Goal: Ask a question: Seek information or help from site administrators or community

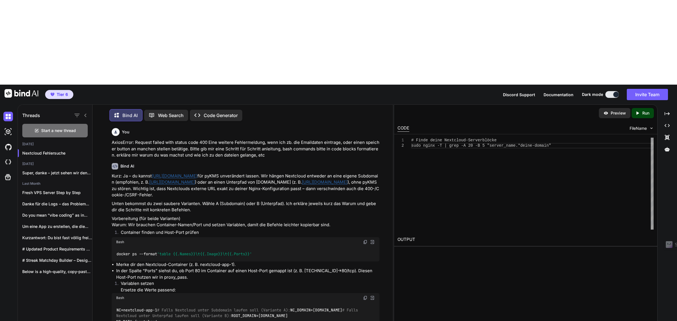
scroll to position [4533, 0]
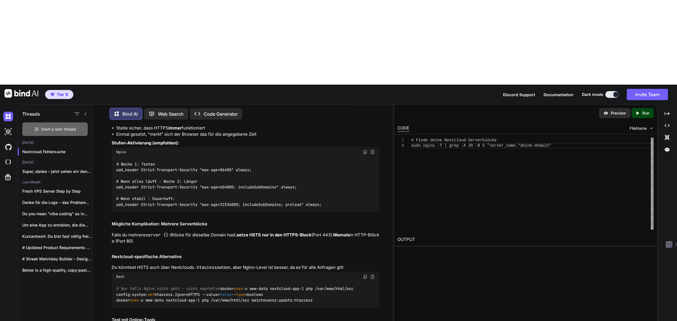
click at [50, 122] on div "Start a new thread" at bounding box center [54, 129] width 65 height 14
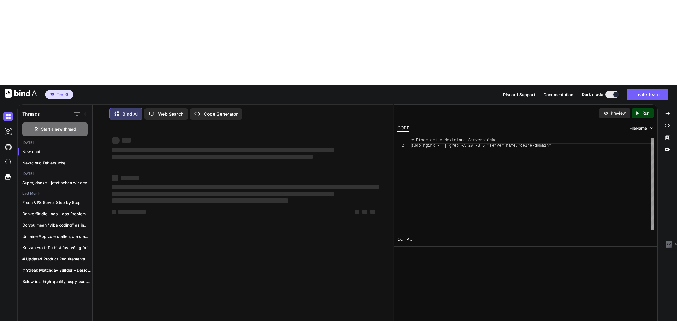
type textarea "x"
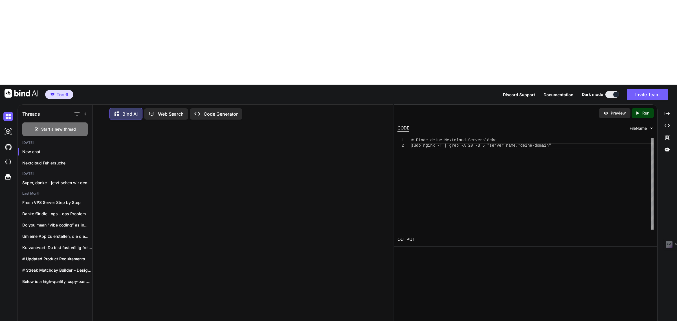
paste textarea "24695,24696,24697,24698,24699,24700,24701,24702,24703,24704,24705,24706,24707,2…"
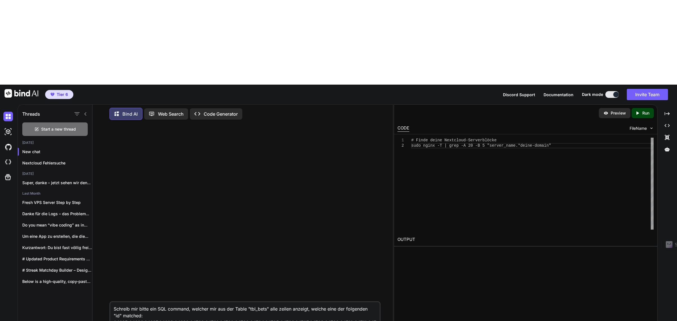
scroll to position [0, 0]
type textarea "Schreib mir bitte ein SQL command, welcher mir aus der Table "tbl_bets" alle ze…"
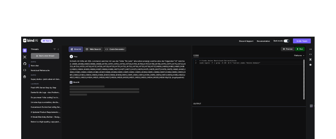
scroll to position [3, 0]
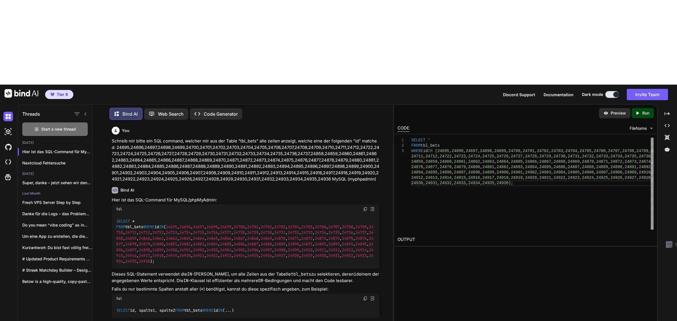
click at [365, 207] on img at bounding box center [365, 209] width 5 height 5
type textarea "I"
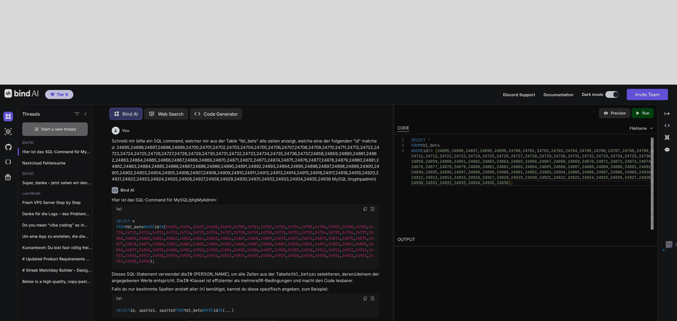
drag, startPoint x: 233, startPoint y: 276, endPoint x: 233, endPoint y: 273, distance: 3.4
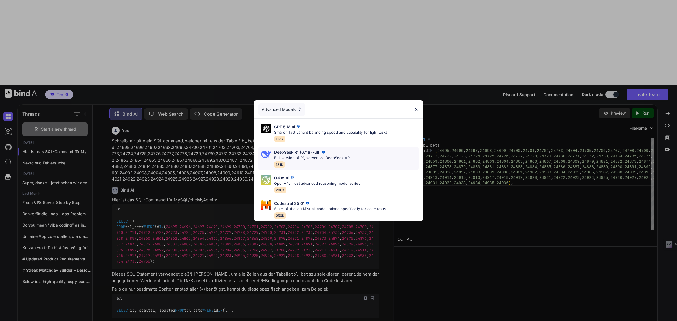
click at [318, 159] on div "DeepSeek R1 (671B-Full) Full version of R1, served via DeepSeek API 131K" at bounding box center [312, 158] width 76 height 18
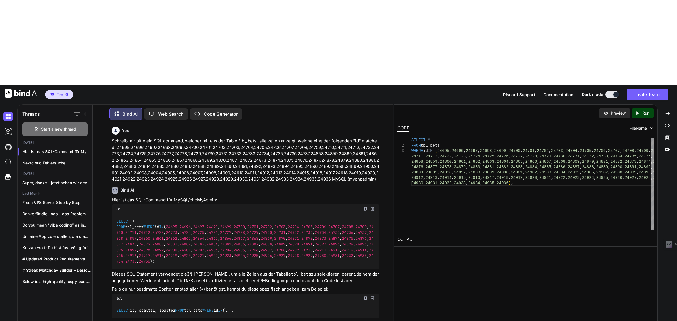
drag, startPoint x: 125, startPoint y: 284, endPoint x: 179, endPoint y: 282, distance: 54.8
drag, startPoint x: 183, startPoint y: 284, endPoint x: 257, endPoint y: 41, distance: 254.0
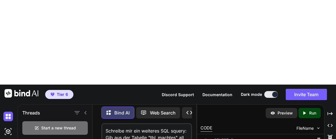
scroll to position [13, 0]
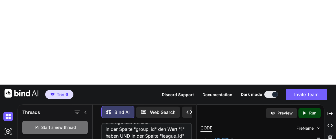
scroll to position [34, 0]
type textarea "Schreibe mir ein weiteres SQL squery: Gib aus der Tabelle "tbl_machtes" all Ein…"
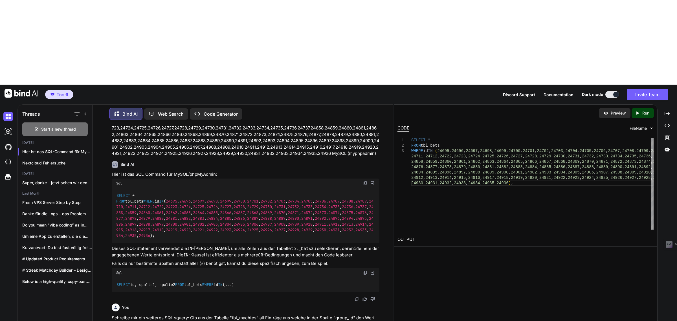
scroll to position [43, 0]
drag, startPoint x: 166, startPoint y: 253, endPoint x: 108, endPoint y: 233, distance: 61.4
click at [108, 233] on div "You Schreib mir bitte ein SQL command, welcher mir aus der Table "tbl_bets" all…" at bounding box center [245, 264] width 296 height 281
copy p "Schreibe mir ein weiteres SQL squery: Gib aus der Tabelle "tbl_machtes" all Ein…"
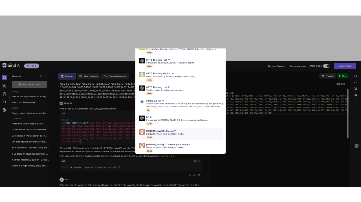
scroll to position [41, 0]
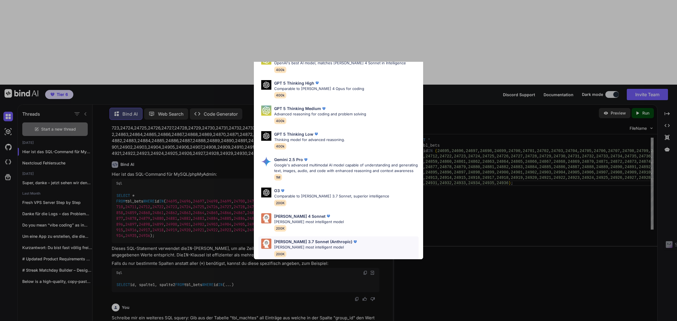
click at [300, 245] on p "Claude's most intelligent model" at bounding box center [316, 248] width 84 height 6
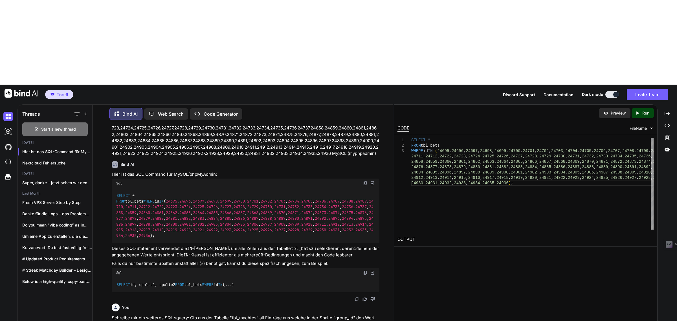
drag, startPoint x: 153, startPoint y: 290, endPoint x: 157, endPoint y: 287, distance: 4.7
drag, startPoint x: 174, startPoint y: 250, endPoint x: 111, endPoint y: 232, distance: 65.6
click at [111, 232] on div "You Schreib mir bitte ein SQL command, welcher mir aus der Table "tbl_bets" all…" at bounding box center [246, 232] width 270 height 216
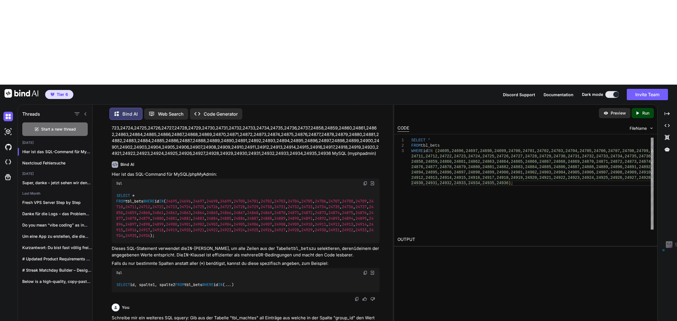
copy p "Schreibe mir ein weiteres SQL squery: Gib aus der Tabelle "tbl_machtes" all Ein…"
paste textarea "Schreibe mir ein weiteres SQL squery: Gib aus der Tabelle "tbl_machtes" all Ein…"
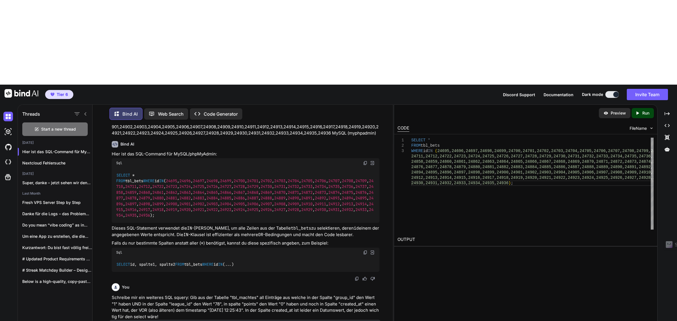
scroll to position [75, 0]
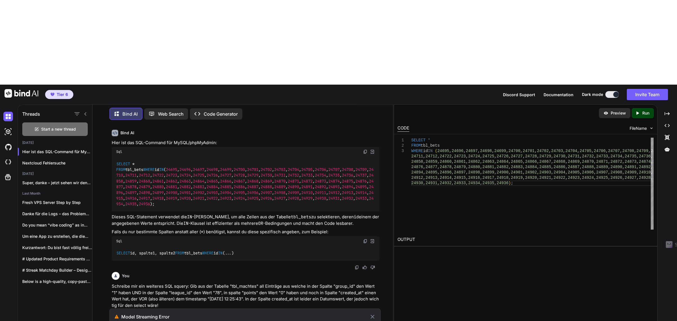
type textarea "Schreibe mir ein weiteres SQL squery: Gib aus der Tabelle "tbl_machtes" all Ein…"
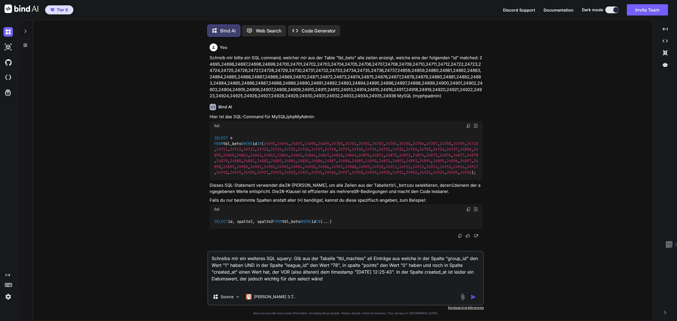
scroll to position [3, 0]
click at [472, 294] on img "button" at bounding box center [474, 296] width 6 height 6
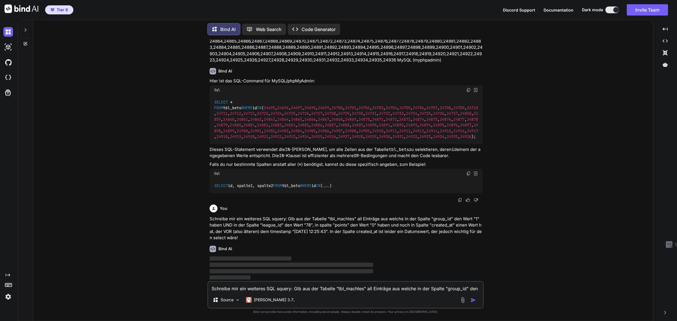
scroll to position [45, 0]
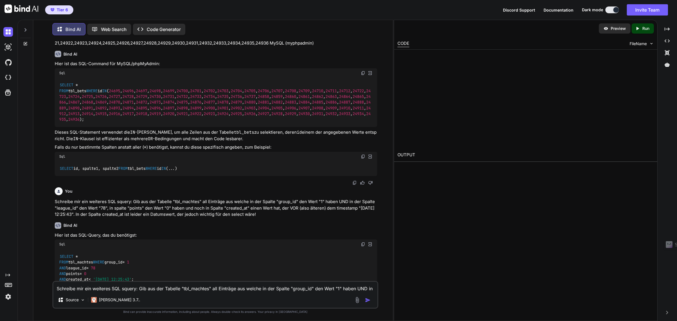
type textarea "x"
type textarea "SELECT * FROM tbl_machtes WHERE group_id = 1 AND league_id = 78 AND points = 0 …"
drag, startPoint x: 495, startPoint y: 82, endPoint x: 385, endPoint y: 55, distance: 113.9
click at [411, 55] on div "SELECT * FROM tbl_machtes WHERE group_id = 1 AND league_id = 78 AND points = 0 …" at bounding box center [532, 99] width 242 height 92
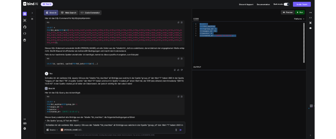
scroll to position [135, 0]
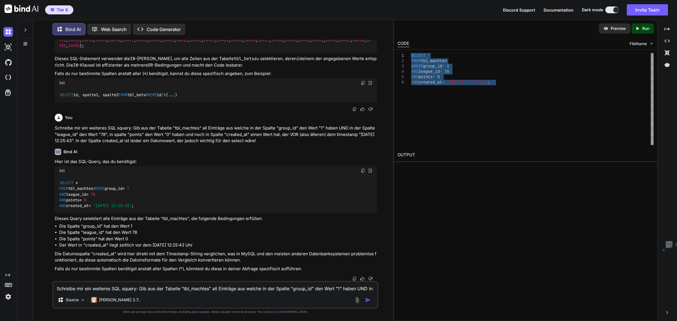
click at [364, 168] on img at bounding box center [363, 170] width 5 height 5
drag, startPoint x: 274, startPoint y: 135, endPoint x: 47, endPoint y: 124, distance: 227.4
click at [47, 124] on div "You Schreib mir bitte ein SQL command, welcher mir aus der Table "tbl_bets" all…" at bounding box center [215, 180] width 355 height 281
copy p "Schreibe mir ein weiteres SQL squery: Gib aus der Tabelle "tbl_machtes" all Ein…"
click at [89, 289] on textarea "Schreibe mir ein weiteres SQL squery: Gib aus der Tabelle "tbl_machtes" all Ein…" at bounding box center [215, 287] width 324 height 10
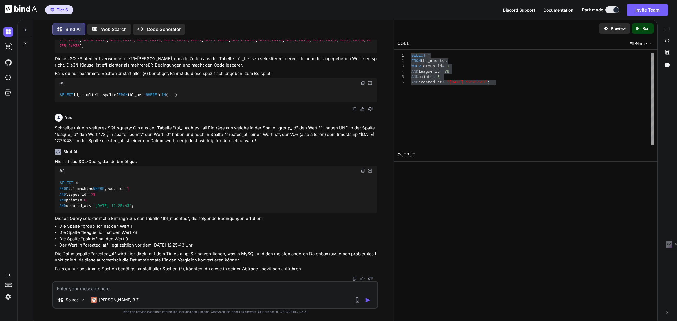
paste textarea "Schreibe mir ein weiteres SQL squery: Gib aus der Tabelle "tbl_machtes" all Ein…"
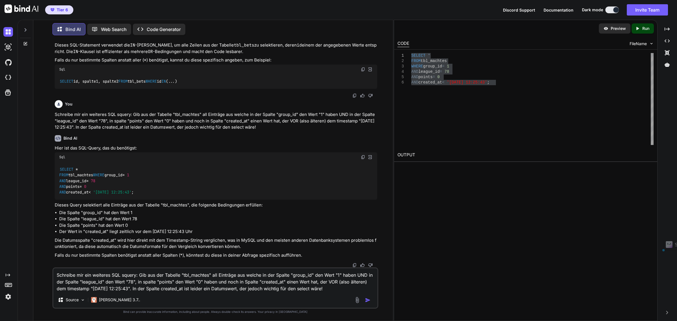
drag, startPoint x: 341, startPoint y: 290, endPoint x: 144, endPoint y: 288, distance: 196.7
click at [144, 288] on textarea "Schreibe mir ein weiteres SQL squery: Gib aus der Tabelle "tbl_machtes" all Ein…" at bounding box center [215, 280] width 324 height 24
click at [338, 289] on textarea "Schreibe mir ein weiteres SQL squery: Gib aus der Tabelle "tbl_machtes" all Ein…" at bounding box center [215, 280] width 324 height 24
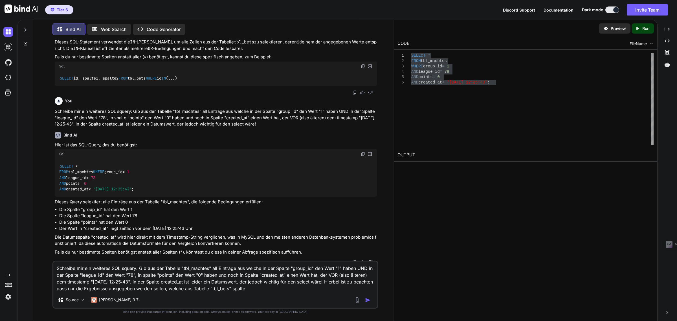
click at [207, 288] on textarea "Schreibe mir ein weiteres SQL squery: Gib aus der Tabelle "tbl_machtes" all Ein…" at bounding box center [215, 277] width 324 height 30
click at [299, 288] on textarea "Schreibe mir ein weiteres SQL squery: Gib aus der Tabelle "tbl_machtes" all Ein…" at bounding box center [215, 277] width 324 height 30
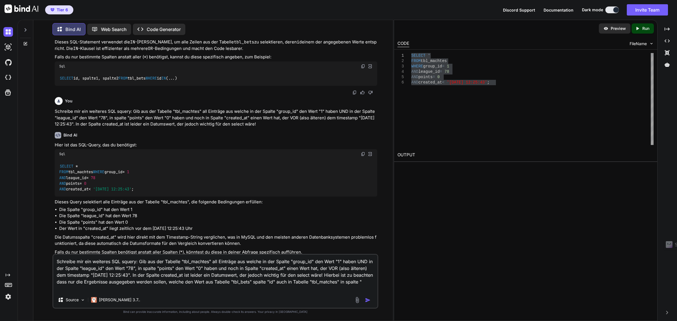
click at [291, 281] on textarea "Schreibe mir ein weiteres SQL squery: Gib aus der Tabelle "tbl_machtes" all Ein…" at bounding box center [215, 273] width 324 height 37
click at [204, 282] on textarea "Schreibe mir ein weiteres SQL squery: Gib aus der Tabelle "tbl_machtes" all Ein…" at bounding box center [215, 273] width 324 height 37
click at [127, 289] on textarea "Schreibe mir ein weiteres SQL squery: Gib aus der Tabelle "tbl_machtes" all Ein…" at bounding box center [215, 273] width 324 height 37
type textarea "Schreibe mir ein weiteres SQL squery: Gib aus der Tabelle "tbl_machtes" all Ein…"
drag, startPoint x: 336, startPoint y: 290, endPoint x: -15, endPoint y: 244, distance: 354.0
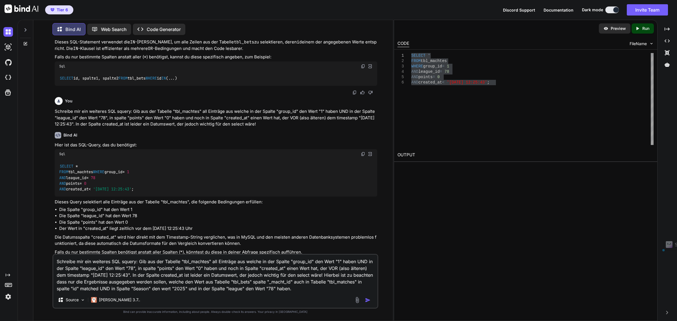
click at [0, 244] on html "Tier 6 Discord Support Documentation Dark mode Invite Team Created with Pixso. …" at bounding box center [338, 203] width 677 height 406
click at [338, 291] on textarea "Schreibe mir ein weiteres SQL squery: Gib aus der Tabelle "tbl_machtes" all Ein…" at bounding box center [215, 273] width 324 height 37
click at [367, 300] on img "button" at bounding box center [368, 300] width 6 height 6
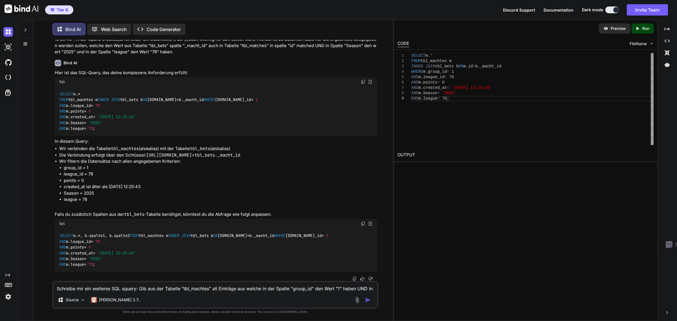
scroll to position [432, 0]
click at [119, 287] on textarea "Schreibe mir ein weiteres SQL squery: Gib aus der Tabelle "tbl_machtes" all Ein…" at bounding box center [215, 287] width 324 height 10
paste textarea "SELECT * FROM tbl_bets WHERE match_id IN (SELECT id FROM tbl_matches WHERE leag…"
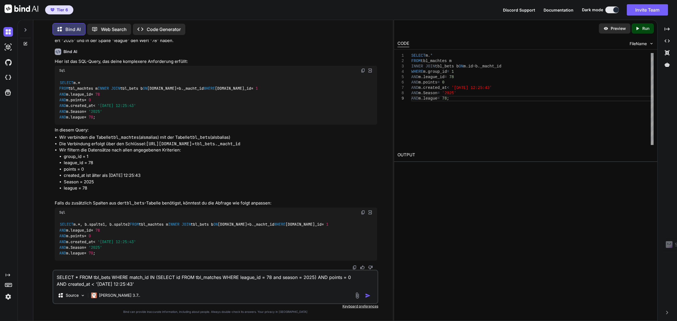
click at [57, 279] on textarea "SELECT * FROM tbl_bets WHERE match_id IN (SELECT id FROM tbl_matches WHERE leag…" at bounding box center [215, 279] width 324 height 17
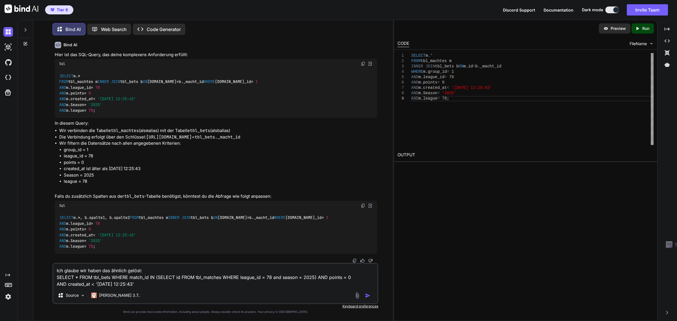
click at [181, 284] on textarea "Ich glaube wir haben das ähnlich gelöst: SELECT * FROM tbl_bets WHERE match_id …" at bounding box center [215, 276] width 324 height 24
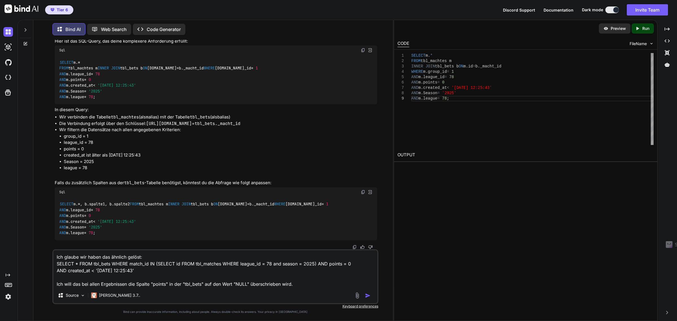
click at [225, 285] on textarea "Ich glaube wir haben das ähnlich gelöst: SELECT * FROM tbl_bets WHERE match_id …" at bounding box center [215, 268] width 324 height 37
click at [263, 289] on div "Ich glaube wir haben das ähnlich gelöst: SELECT * FROM tbl_bets WHERE match_id …" at bounding box center [215, 276] width 326 height 55
click at [263, 286] on textarea "Ich glaube wir haben das ähnlich gelöst: SELECT * FROM tbl_bets WHERE match_id …" at bounding box center [215, 268] width 324 height 37
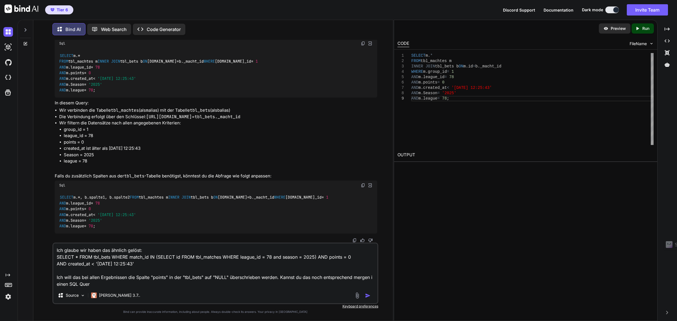
type textarea "Ich glaube wir haben das ähnlich gelöst: SELECT * FROM tbl_bets WHERE match_id …"
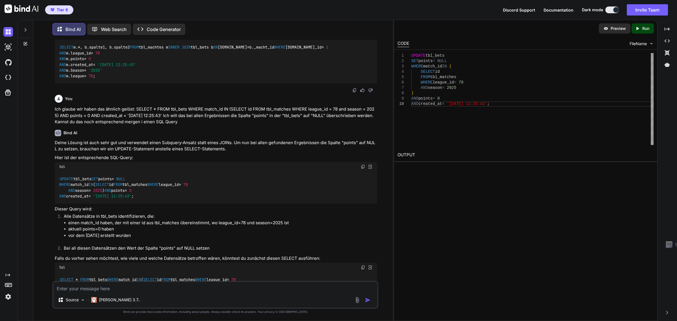
scroll to position [614, 0]
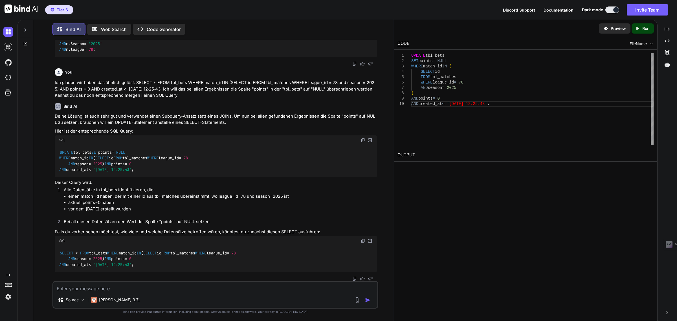
click at [364, 143] on img at bounding box center [363, 140] width 5 height 5
